Goal: Task Accomplishment & Management: Use online tool/utility

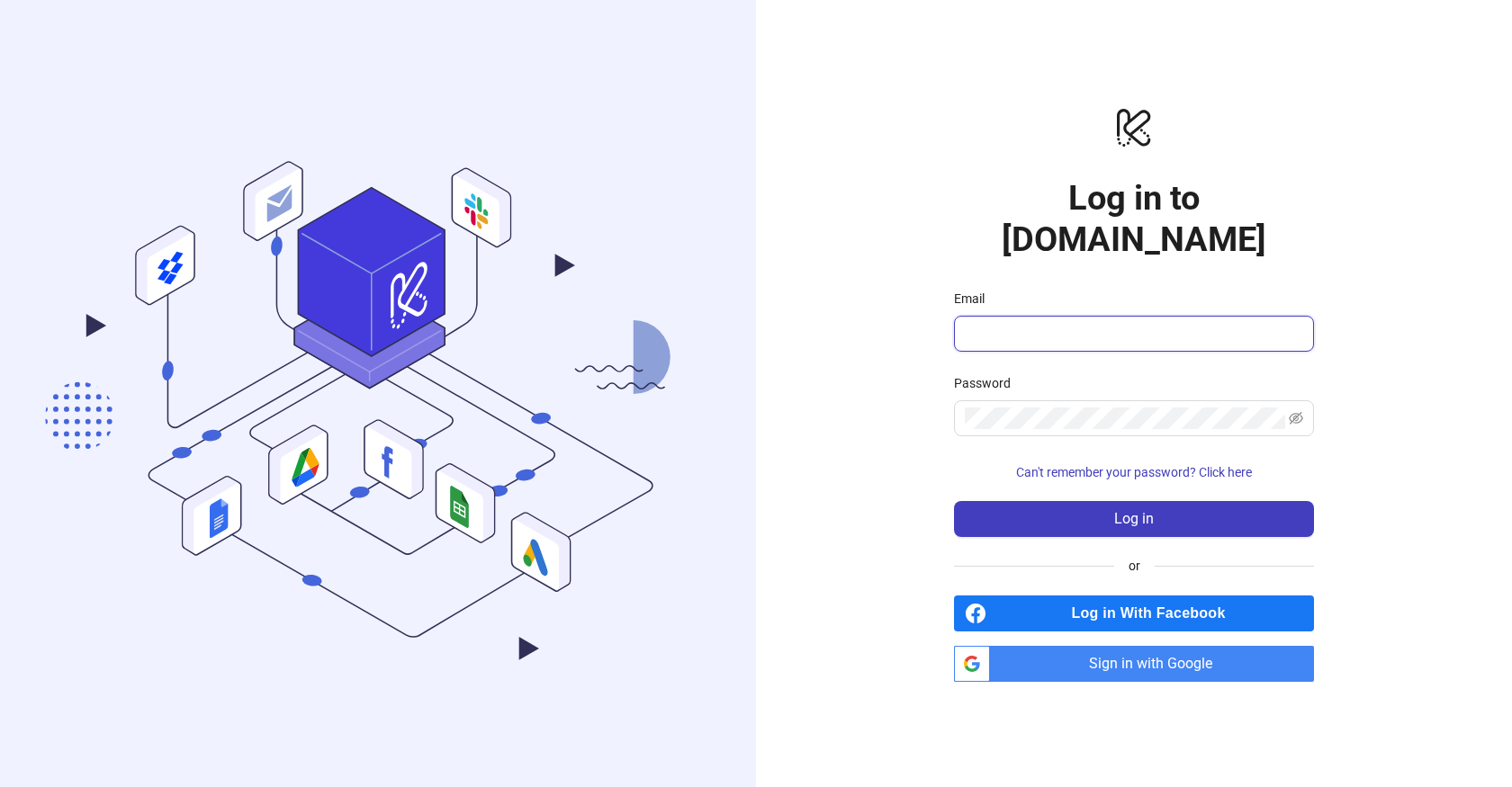
click at [1047, 323] on input "Email" at bounding box center [1132, 333] width 335 height 21
type input "**********"
click at [1071, 401] on span at bounding box center [1134, 418] width 360 height 36
click at [1133, 650] on span "Sign in with Google" at bounding box center [1156, 663] width 317 height 36
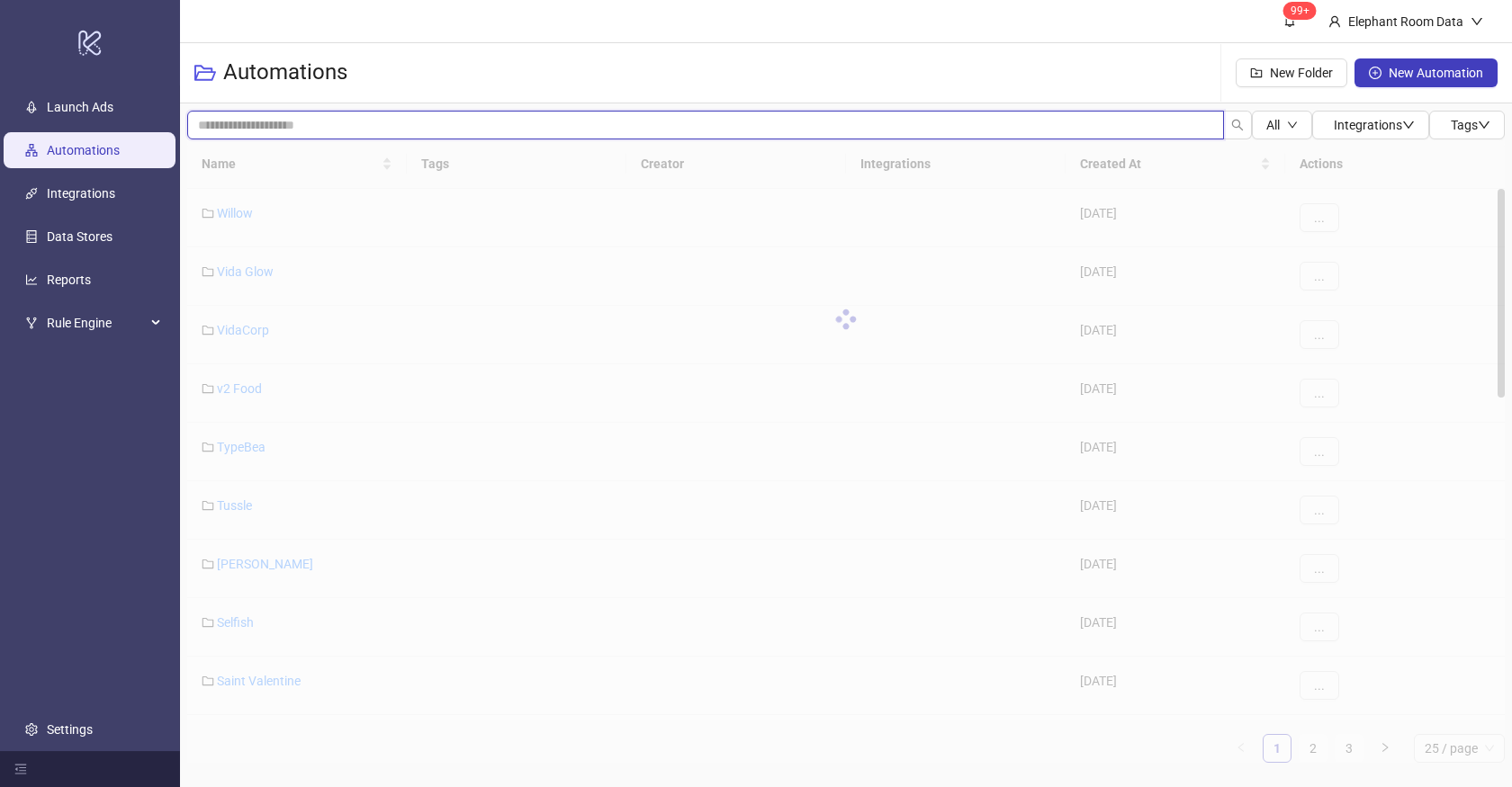
click at [508, 131] on input "search" at bounding box center [706, 125] width 1037 height 29
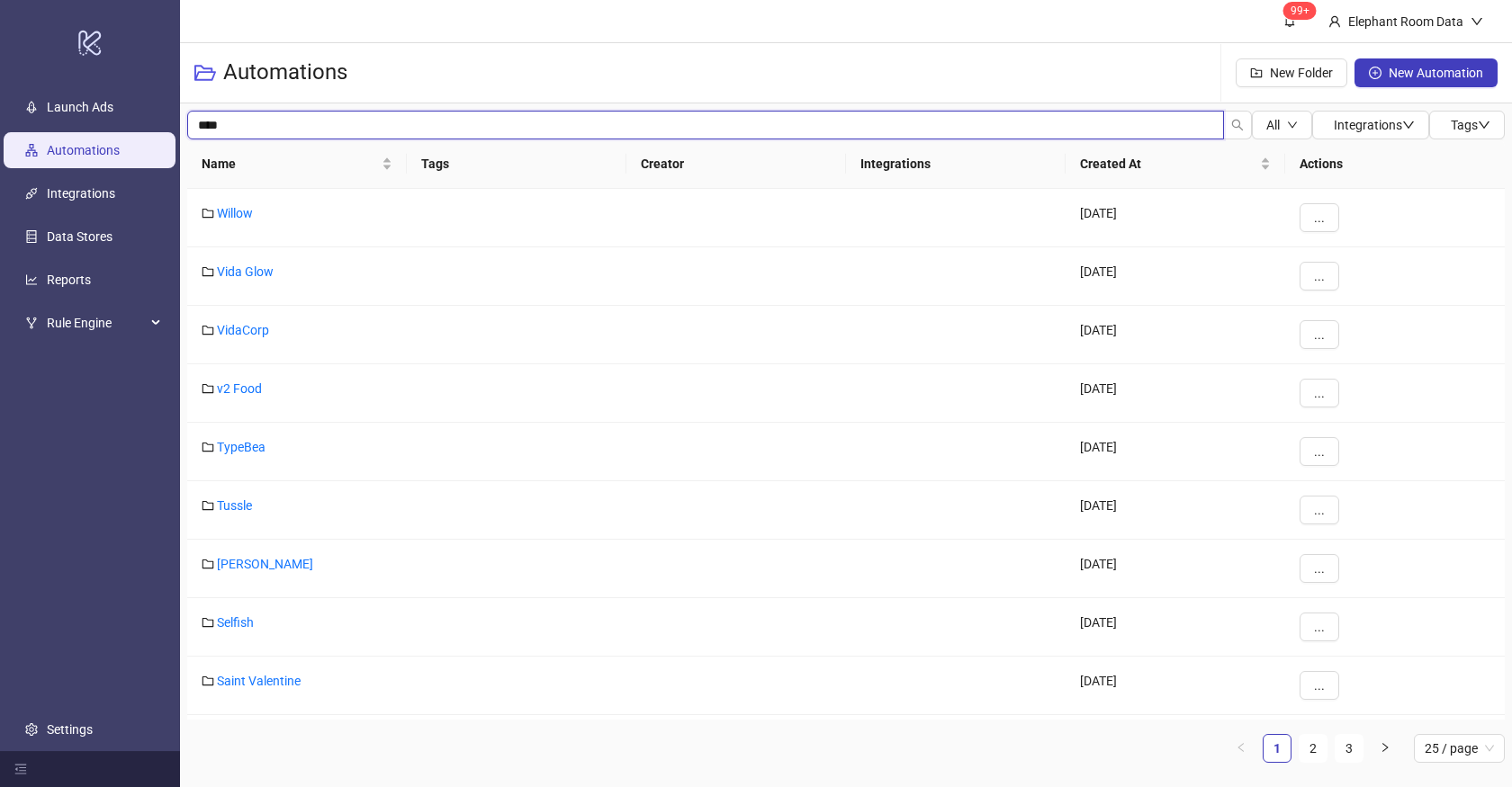
type input "****"
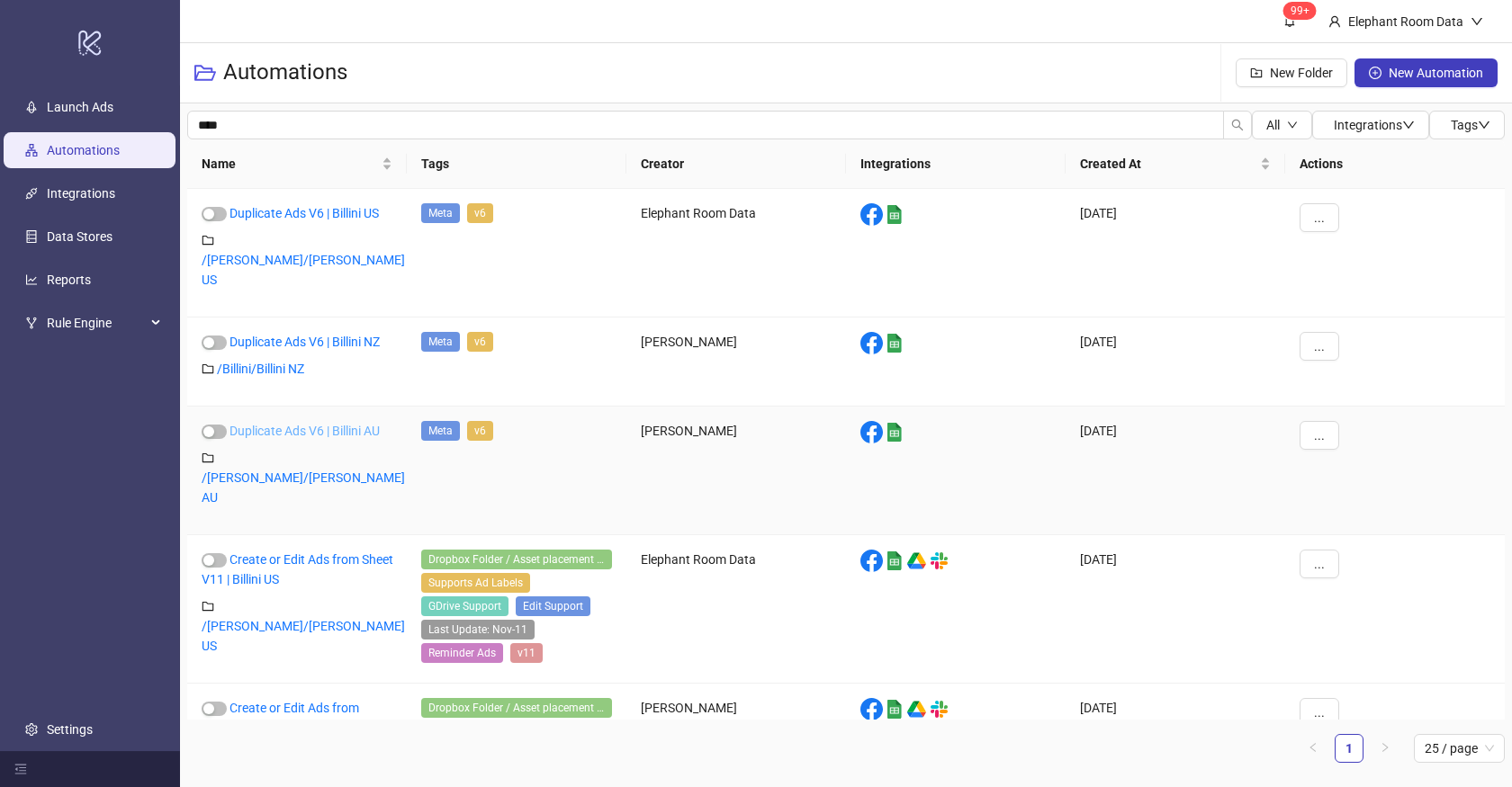
click at [343, 424] on link "Duplicate Ads V6 | Billini AU" at bounding box center [305, 430] width 150 height 14
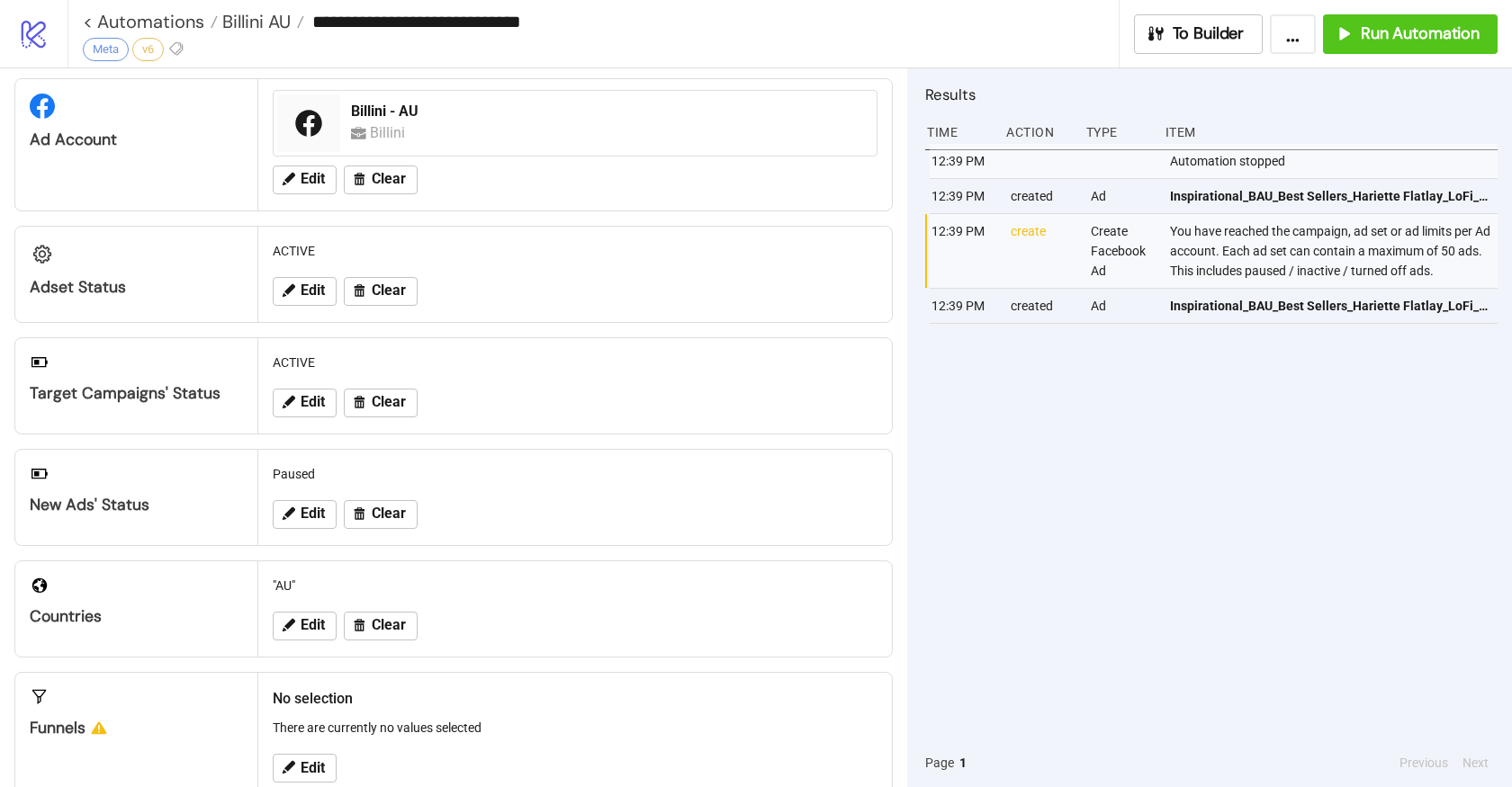
scroll to position [36, 0]
click at [329, 363] on div "ACTIVE" at bounding box center [575, 365] width 619 height 35
click at [319, 409] on span "Edit" at bounding box center [312, 404] width 24 height 16
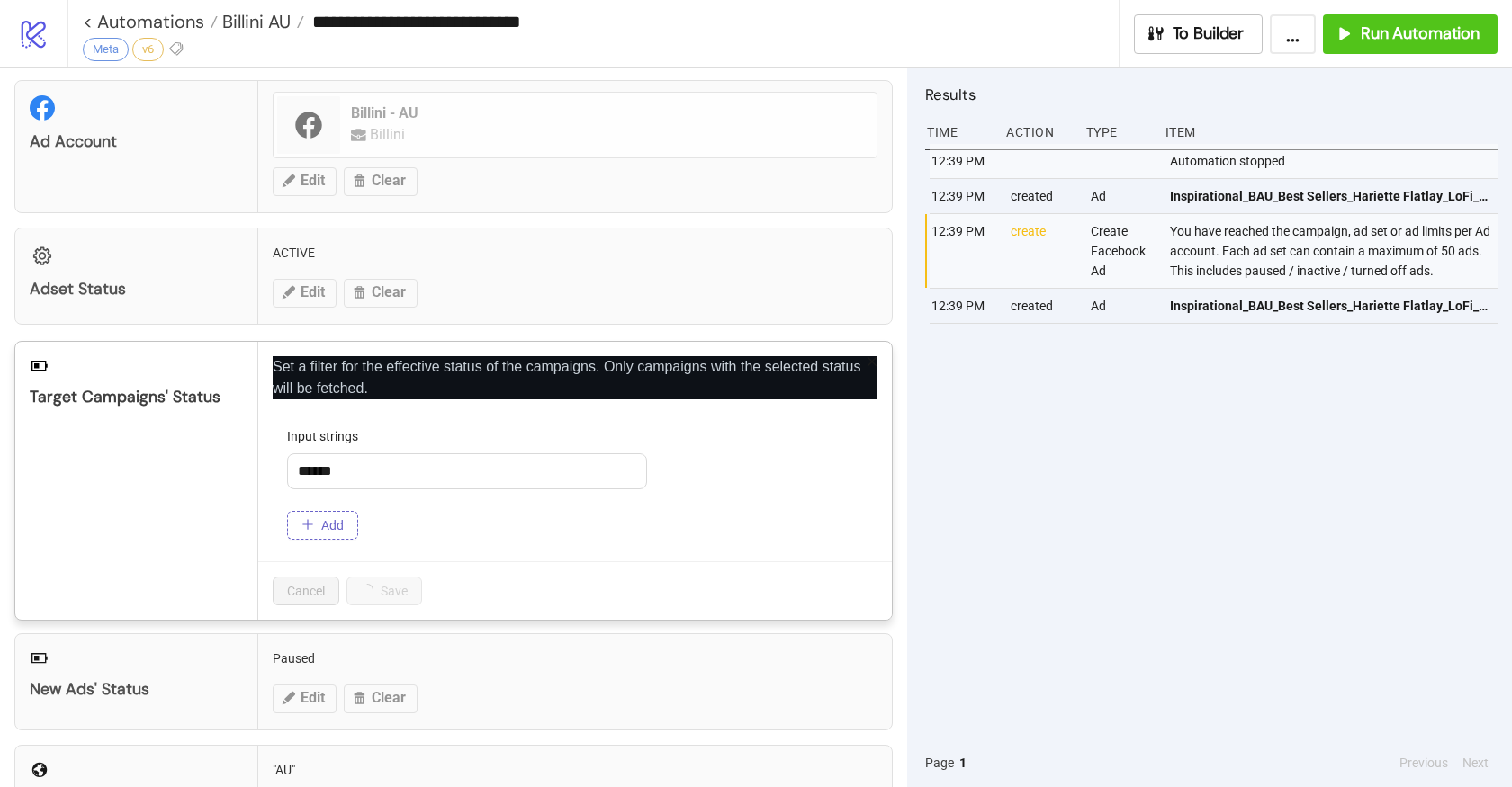
click at [334, 522] on span "Add" at bounding box center [332, 525] width 22 height 14
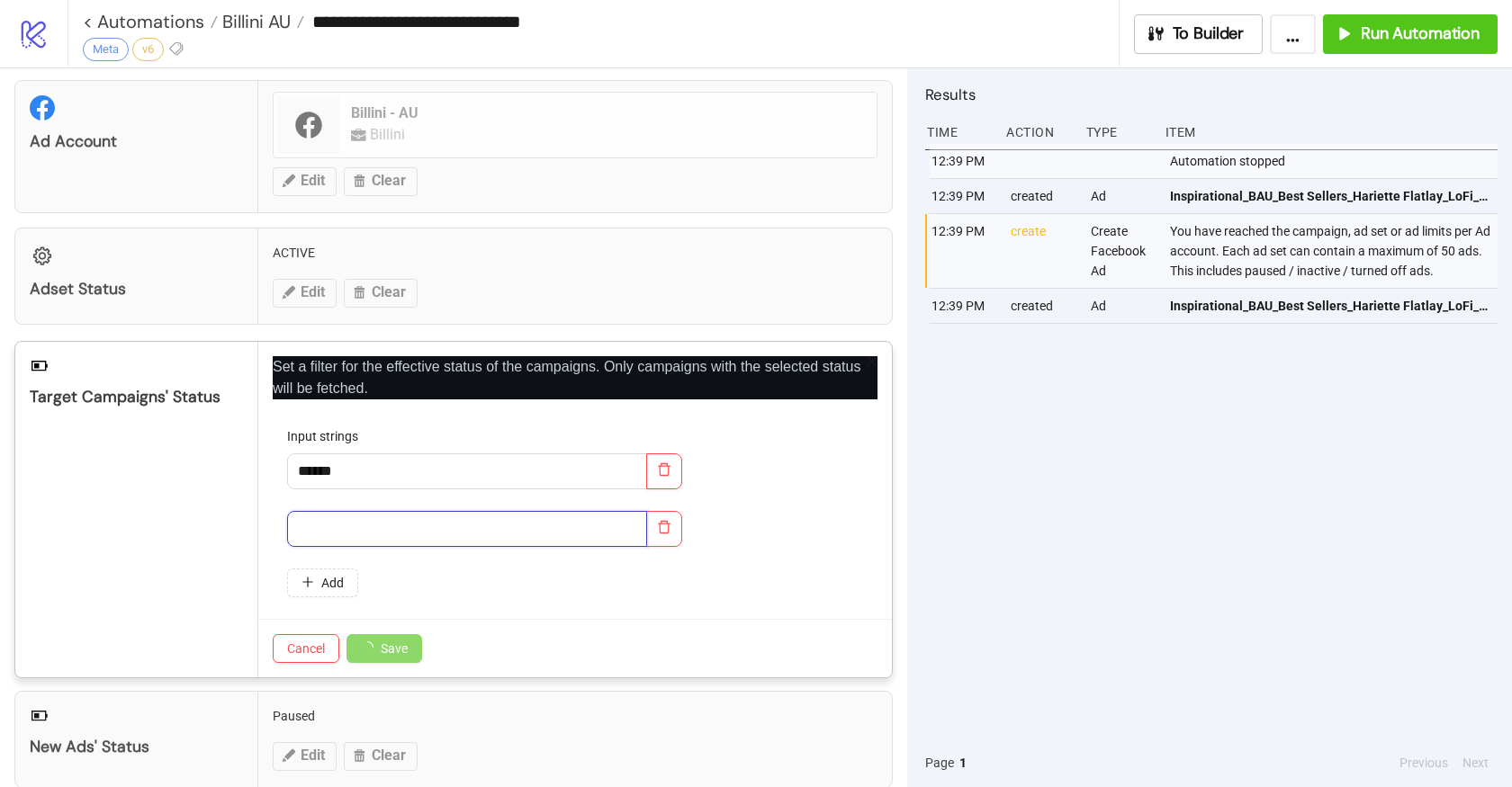
click at [337, 522] on input "text" at bounding box center [467, 529] width 360 height 36
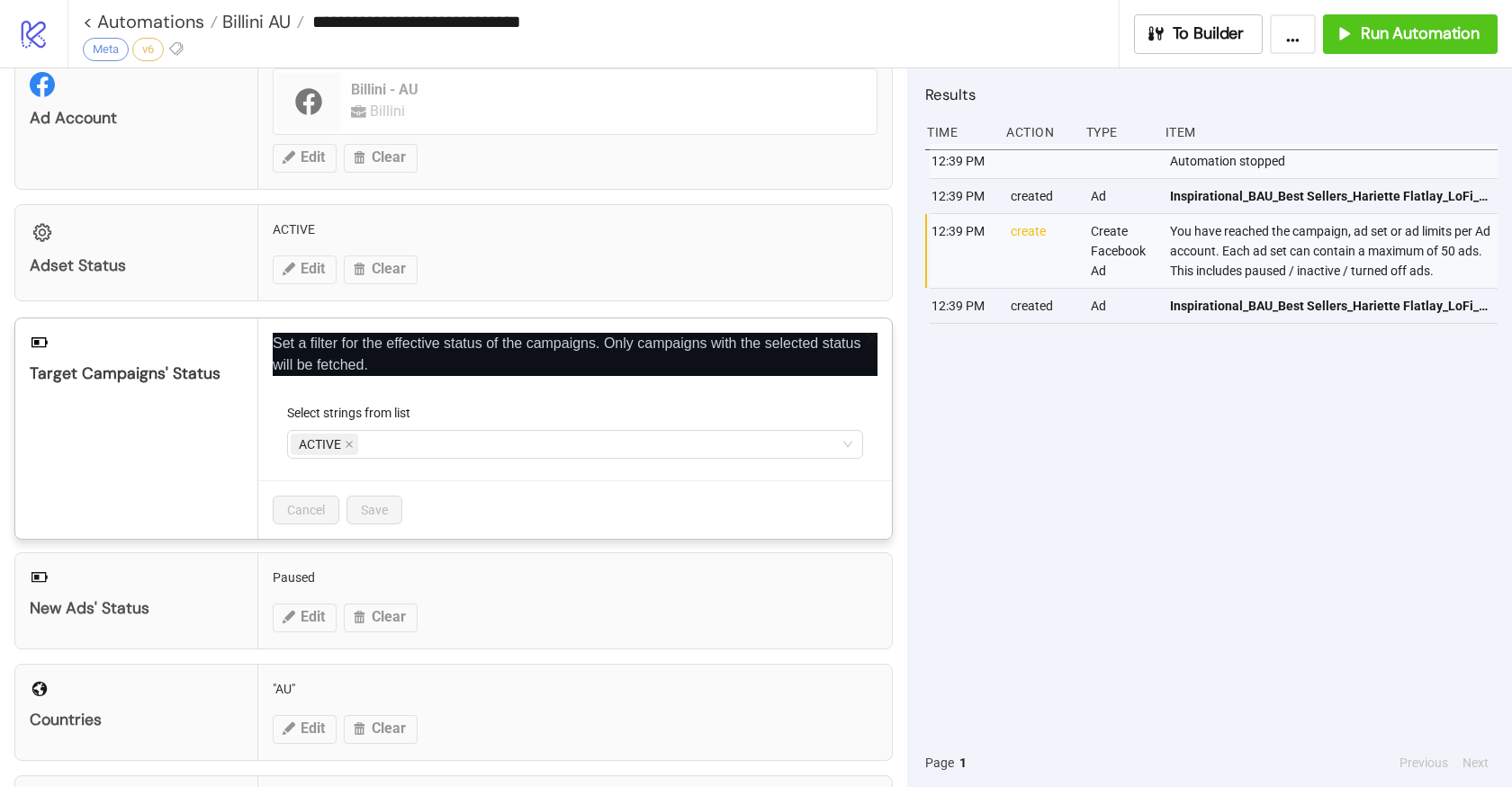
scroll to position [61, 0]
